Goal: Information Seeking & Learning: Understand process/instructions

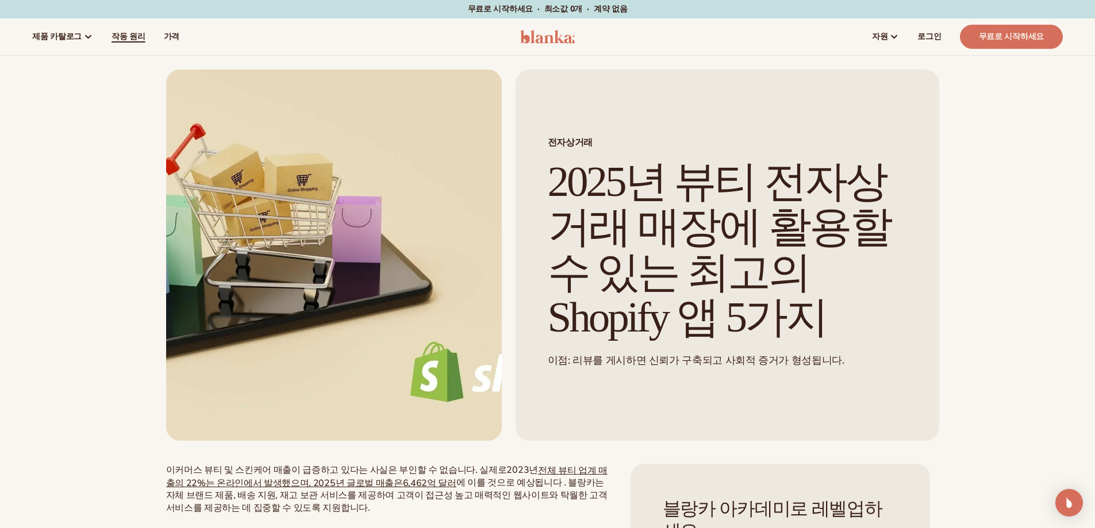
click at [132, 45] on link "작동 원리" at bounding box center [128, 36] width 52 height 37
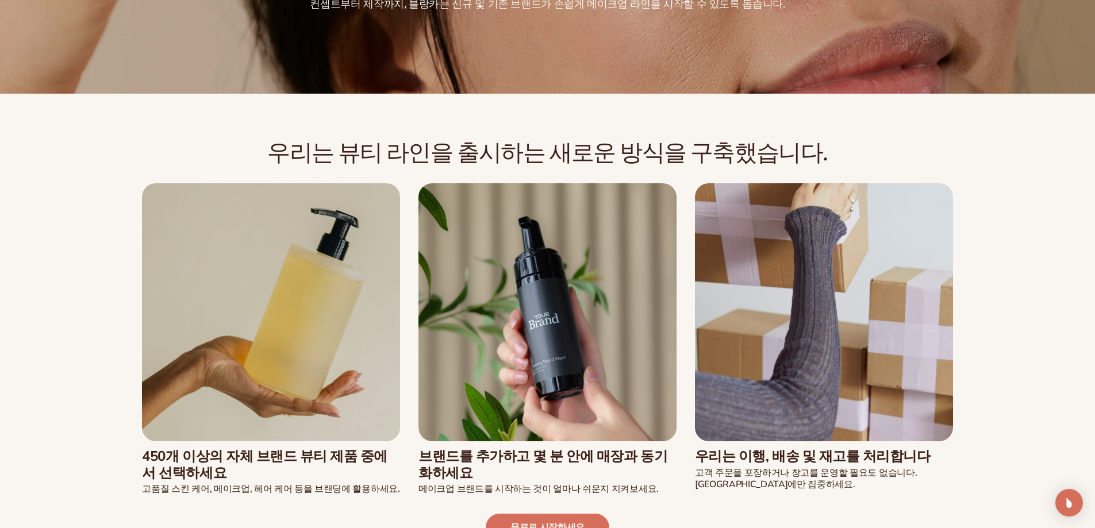
scroll to position [287, 0]
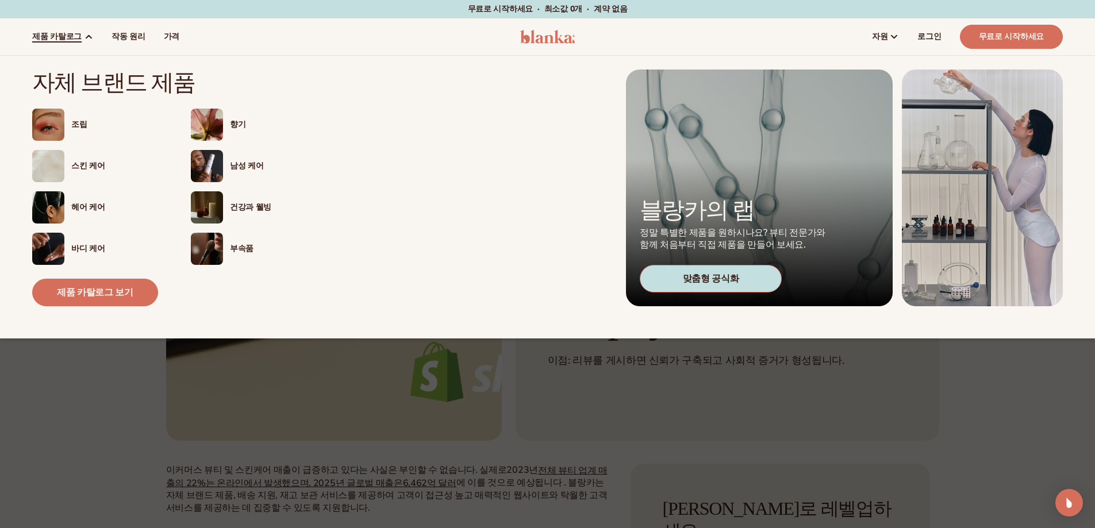
click at [57, 45] on link "제품 카탈로그" at bounding box center [62, 36] width 79 height 37
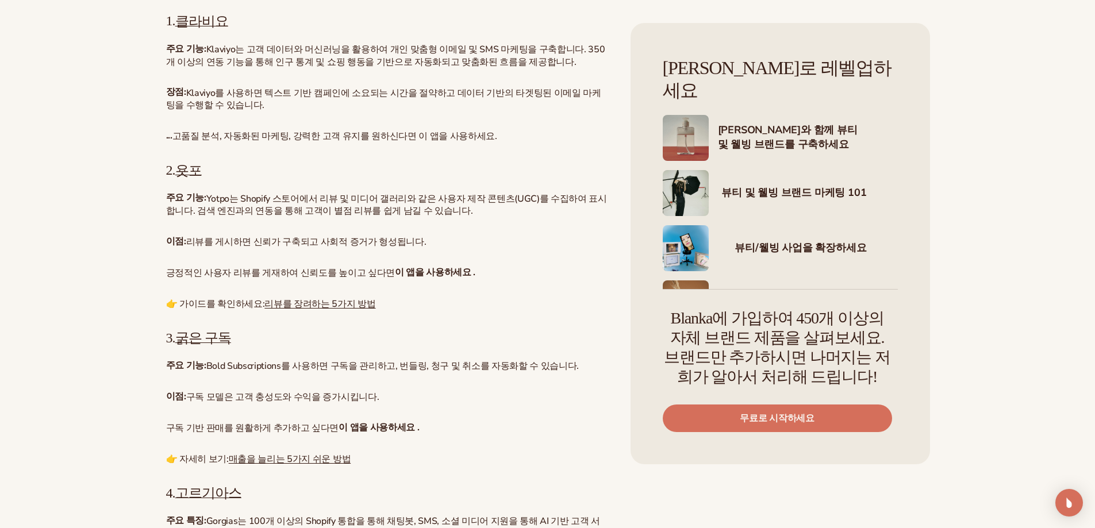
scroll to position [690, 0]
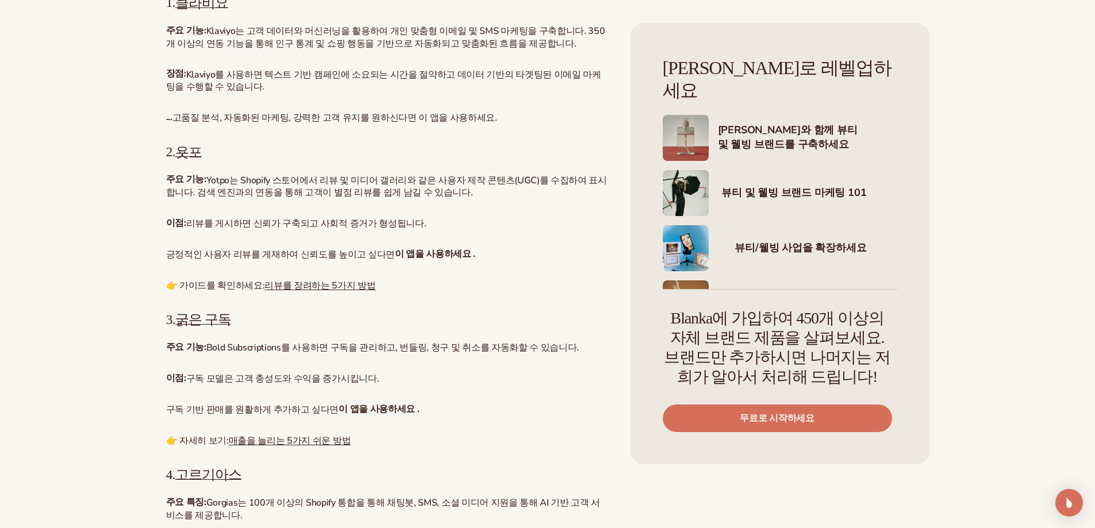
drag, startPoint x: 671, startPoint y: 448, endPoint x: 623, endPoint y: 420, distance: 55.9
drag, startPoint x: 623, startPoint y: 420, endPoint x: 772, endPoint y: 450, distance: 152.3
click at [772, 450] on div "There’s no denying it, no way to stop the hype—ecommerce beauty and skincare sa…" at bounding box center [552, 394] width 773 height 1286
